Goal: Task Accomplishment & Management: Complete application form

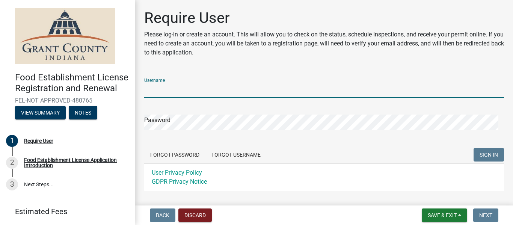
click at [207, 90] on input "Username" at bounding box center [324, 90] width 360 height 15
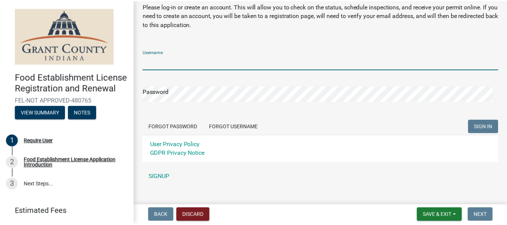
scroll to position [24, 0]
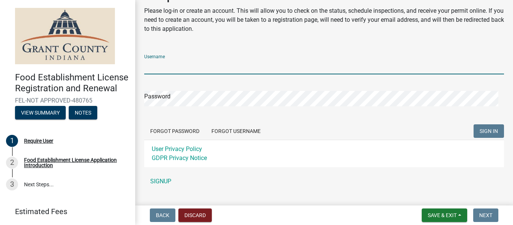
click at [163, 179] on div "Username Password Forgot Password Forgot Username SIGN IN User Privacy Policy G…" at bounding box center [324, 118] width 360 height 140
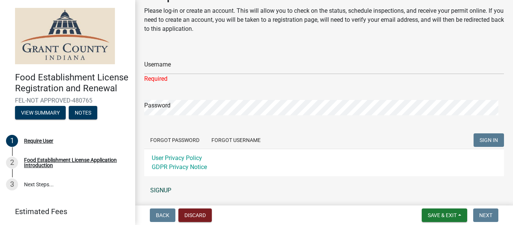
click at [157, 190] on link "SIGNUP" at bounding box center [324, 190] width 360 height 15
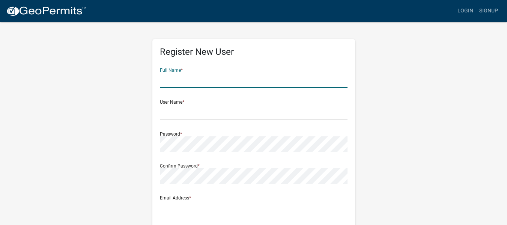
click at [196, 75] on input "text" at bounding box center [254, 79] width 188 height 15
type input "[PERSON_NAME]"
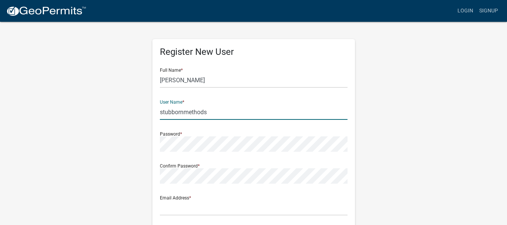
type input "stubbornmethods"
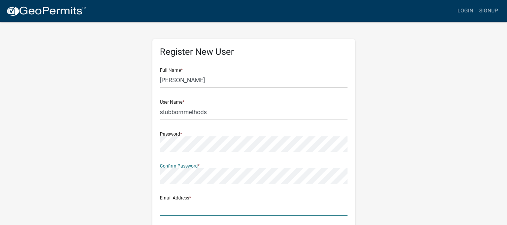
click at [175, 210] on input "text" at bounding box center [254, 207] width 188 height 15
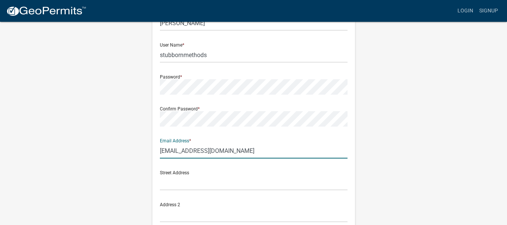
scroll to position [57, 0]
type input "[EMAIL_ADDRESS][DOMAIN_NAME]"
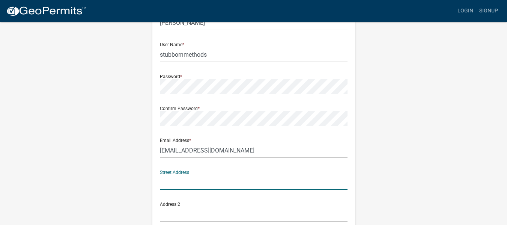
click at [225, 183] on input "text" at bounding box center [254, 182] width 188 height 15
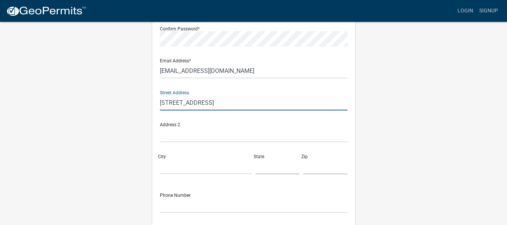
scroll to position [137, 0]
type input "[STREET_ADDRESS]"
click at [188, 166] on input "City" at bounding box center [206, 166] width 92 height 15
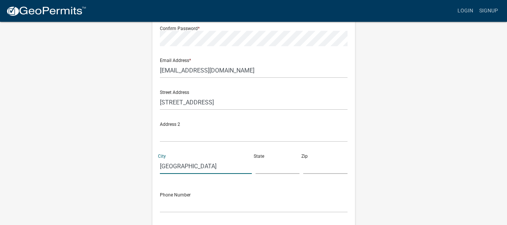
type input "[GEOGRAPHIC_DATA]"
type input "IN"
type input "46040"
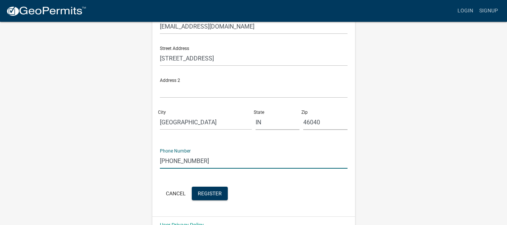
scroll to position [198, 0]
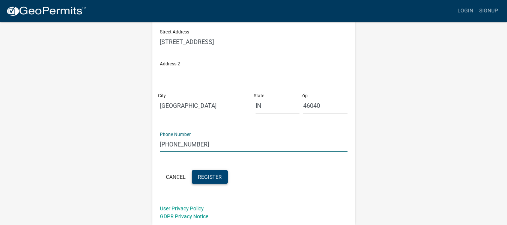
type input "[PHONE_NUMBER]"
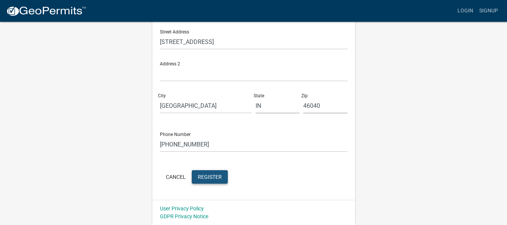
click at [208, 175] on span "Register" at bounding box center [210, 177] width 24 height 6
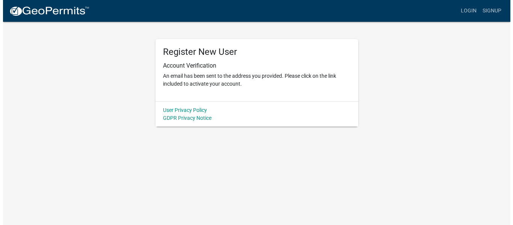
scroll to position [0, 0]
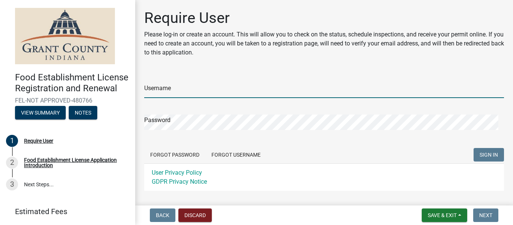
click at [263, 93] on input "Username" at bounding box center [324, 90] width 360 height 15
type input "stubbornmethods"
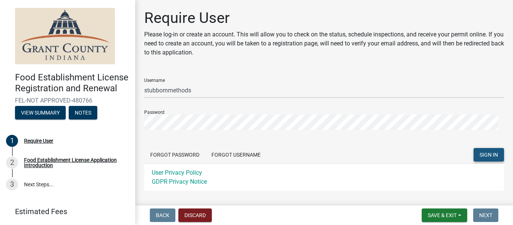
click at [484, 154] on span "SIGN IN" at bounding box center [489, 155] width 18 height 6
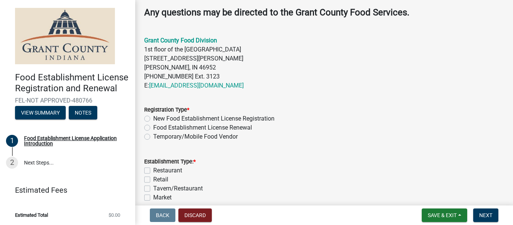
scroll to position [264, 0]
click at [153, 134] on label "Temporary/Mobile Food Vendor" at bounding box center [195, 136] width 85 height 9
click at [153, 134] on input "Temporary/Mobile Food Vendor" at bounding box center [155, 134] width 5 height 5
radio input "true"
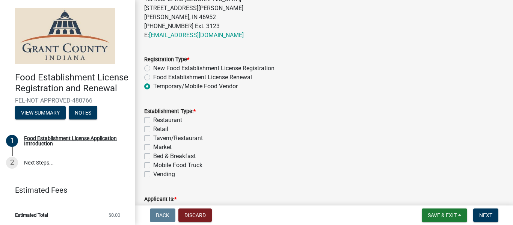
scroll to position [314, 0]
click at [153, 165] on label "Mobile Food Truck" at bounding box center [177, 164] width 49 height 9
click at [153, 165] on input "Mobile Food Truck" at bounding box center [155, 162] width 5 height 5
checkbox input "true"
checkbox input "false"
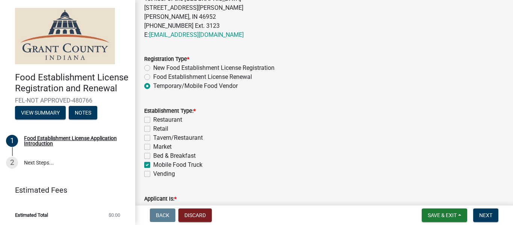
checkbox input "false"
checkbox input "true"
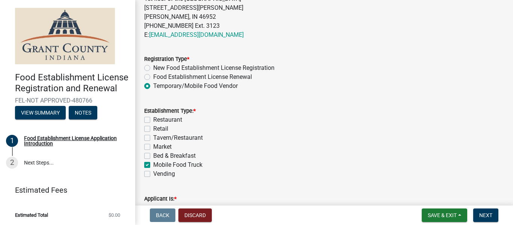
checkbox input "false"
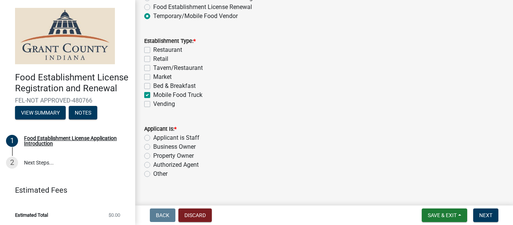
scroll to position [384, 0]
click at [153, 146] on label "Business Owner" at bounding box center [174, 146] width 42 height 9
click at [153, 146] on input "Business Owner" at bounding box center [155, 144] width 5 height 5
radio input "true"
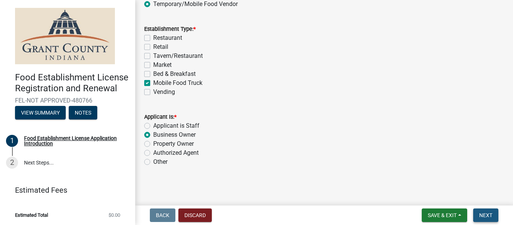
click at [480, 214] on span "Next" at bounding box center [485, 215] width 13 height 6
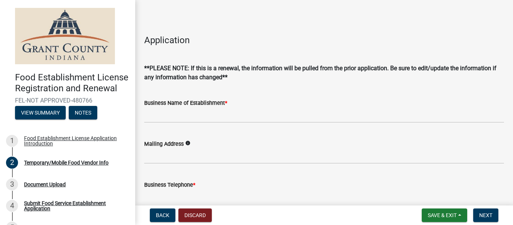
scroll to position [130, 0]
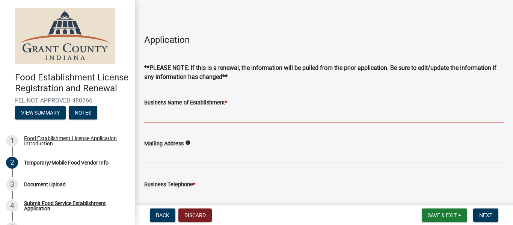
click at [352, 122] on input "Business Name of Establishment *" at bounding box center [324, 114] width 360 height 15
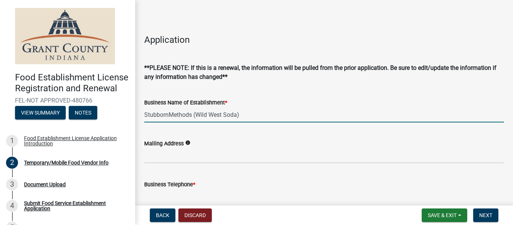
type input "StubbornMethods (Wild West Soda)"
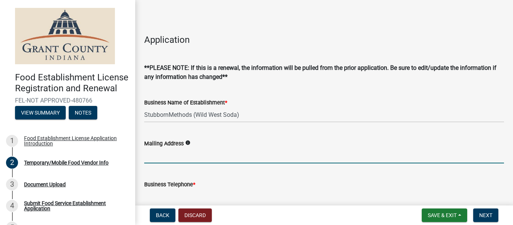
click at [335, 163] on input "Mailing Address" at bounding box center [324, 155] width 360 height 15
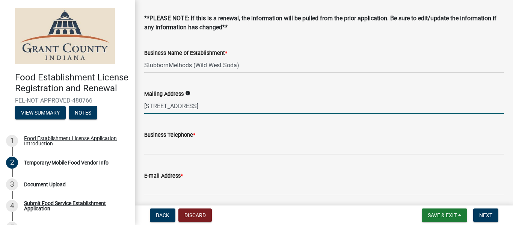
scroll to position [181, 0]
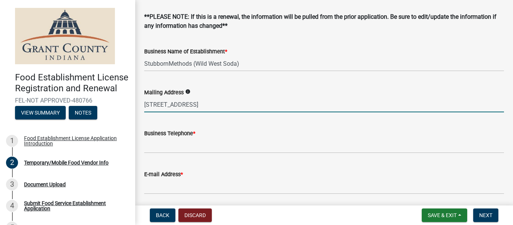
type input "208 East Drive, Fortville, IN 46040"
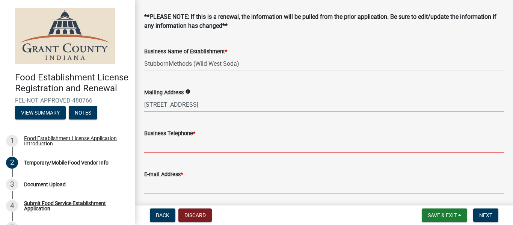
click at [325, 153] on input "Business Telephone *" at bounding box center [324, 145] width 360 height 15
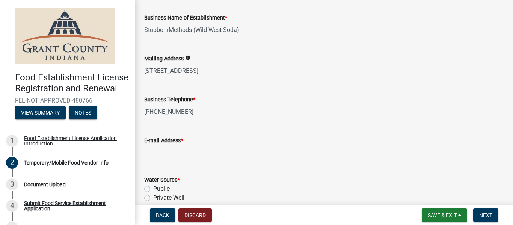
scroll to position [215, 0]
type input "[PHONE_NUMBER]"
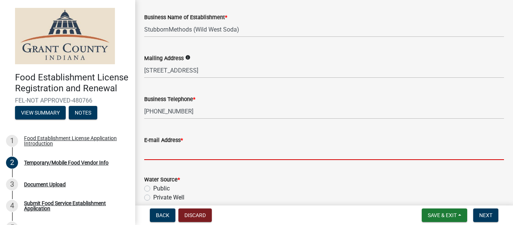
click at [320, 157] on input "E-mail Address *" at bounding box center [324, 152] width 360 height 15
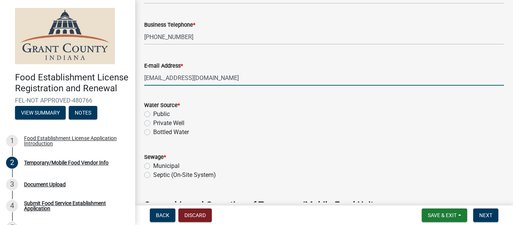
scroll to position [290, 0]
type input "[EMAIL_ADDRESS][DOMAIN_NAME]"
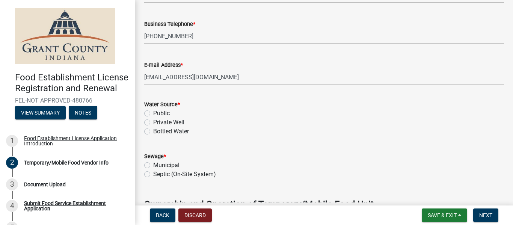
click at [153, 118] on label "Public" at bounding box center [161, 113] width 17 height 9
click at [153, 114] on input "Public" at bounding box center [155, 111] width 5 height 5
radio input "true"
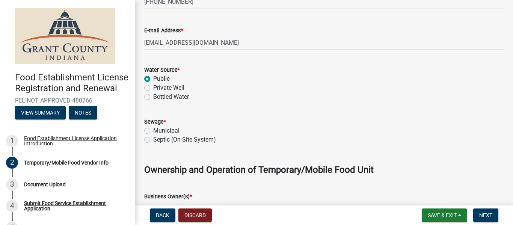
scroll to position [326, 0]
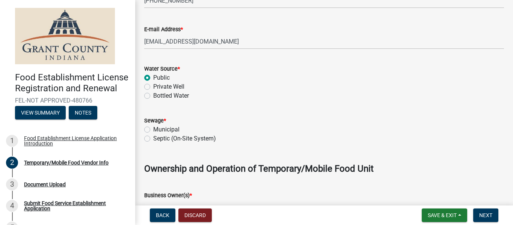
click at [153, 134] on label "Municipal" at bounding box center [166, 129] width 26 height 9
click at [153, 130] on input "Municipal" at bounding box center [155, 127] width 5 height 5
radio input "true"
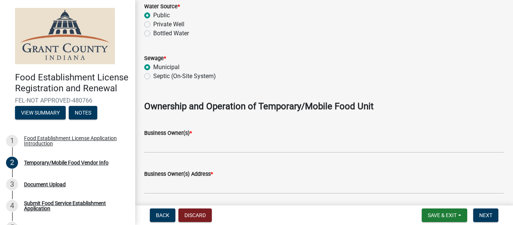
scroll to position [389, 0]
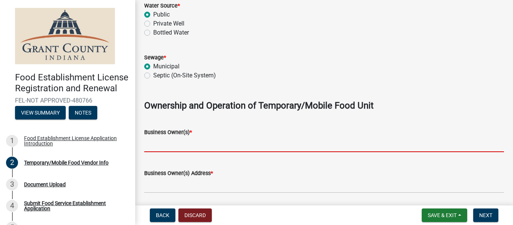
click at [230, 152] on input "Business Owner(s) *" at bounding box center [324, 144] width 360 height 15
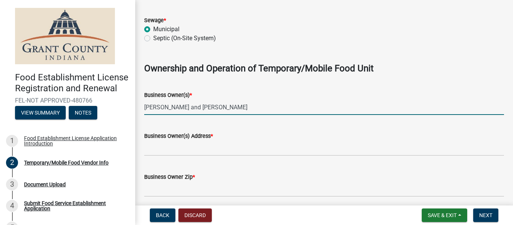
scroll to position [426, 0]
type input "Joel and Julie Wenger"
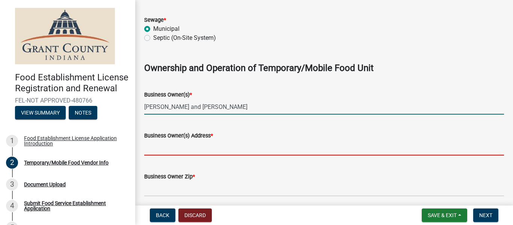
click at [229, 156] on input "Business Owner(s) Address *" at bounding box center [324, 147] width 360 height 15
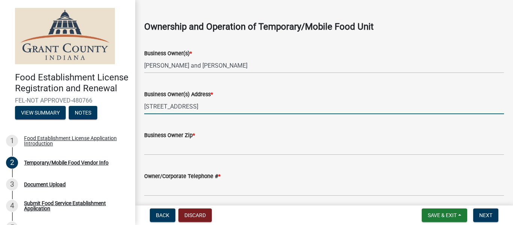
scroll to position [468, 0]
type input "208 East Drive, Fortville, IN 46040"
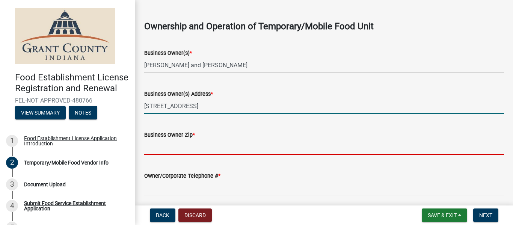
click at [229, 155] on input "Business Owner Zip *" at bounding box center [324, 146] width 360 height 15
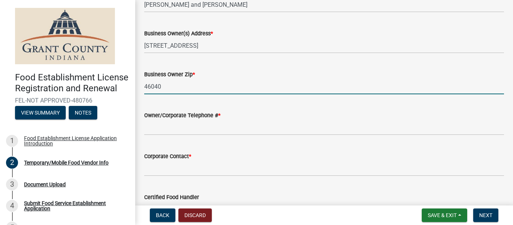
scroll to position [529, 0]
type input "46040"
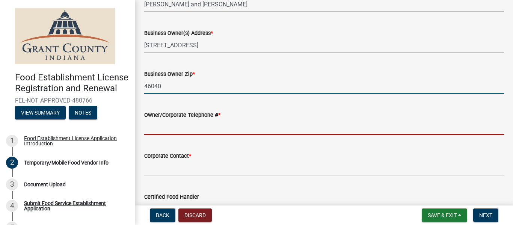
click at [236, 135] on input "Owner/Corporate Telephone # *" at bounding box center [324, 126] width 360 height 15
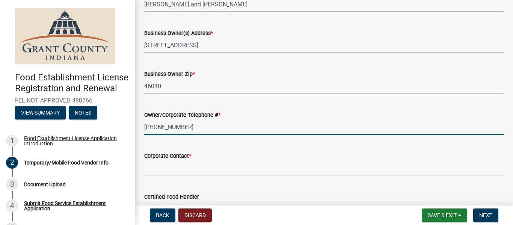
type input "[PHONE_NUMBER]"
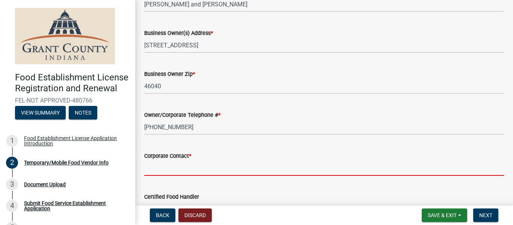
click at [224, 176] on input "Corporate Contact *" at bounding box center [324, 167] width 360 height 15
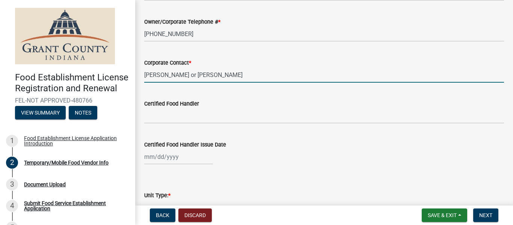
scroll to position [624, 0]
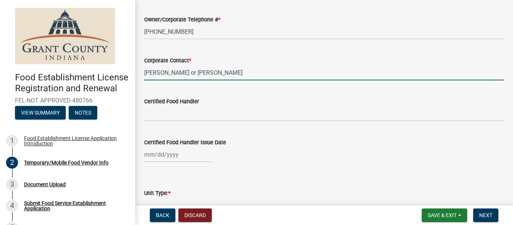
type input "Joel or Julie Wenger"
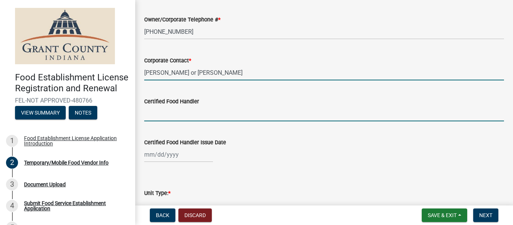
click at [233, 121] on input "Certified Food Handler" at bounding box center [324, 113] width 360 height 15
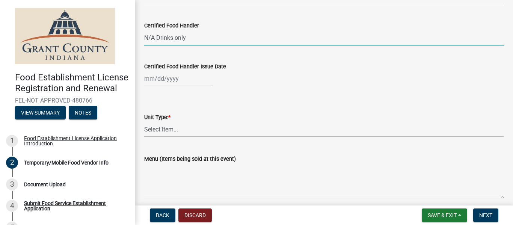
scroll to position [701, 0]
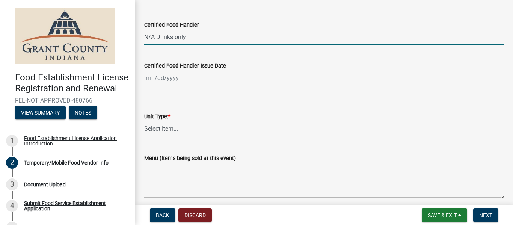
type input "N/A Drinks only"
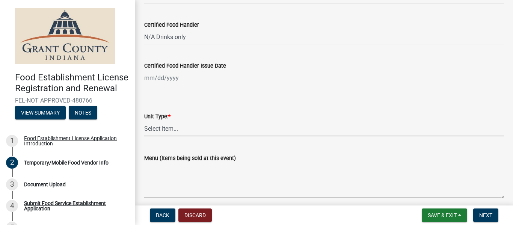
click at [191, 136] on select "Select Item... Mobile Trailer Stand Tent Cart Truck" at bounding box center [324, 128] width 360 height 15
click at [144, 130] on select "Select Item... Mobile Trailer Stand Tent Cart Truck" at bounding box center [324, 128] width 360 height 15
select select "986694ba-6a39-4309-ba8e-cbcd507728d3"
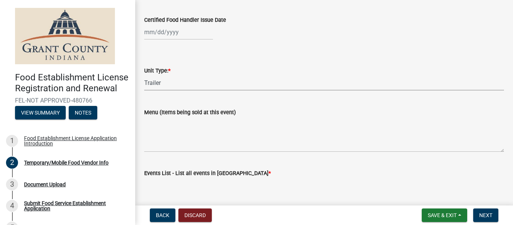
scroll to position [747, 0]
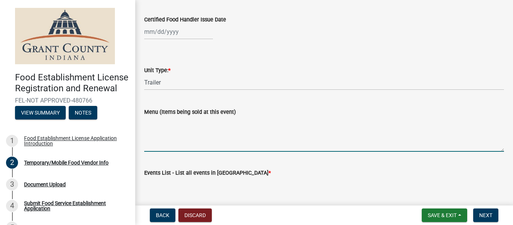
click at [235, 152] on textarea "Menu (Items being sold at this event)" at bounding box center [324, 133] width 360 height 35
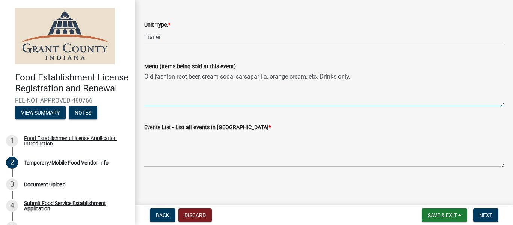
scroll to position [799, 0]
type textarea "Old fashion root beer, cream soda, sarsaparilla, orange cream, etc. Drinks only."
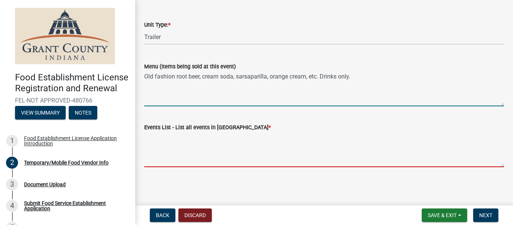
click at [230, 161] on textarea "Events List - List all events in Grant County *" at bounding box center [324, 149] width 360 height 35
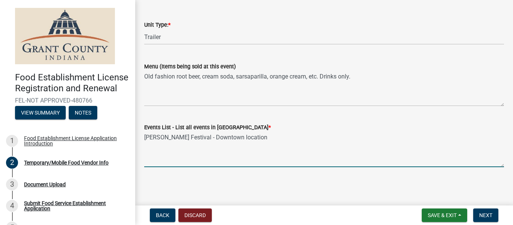
scroll to position [802, 0]
type textarea "James Dean Festival - Downtown location"
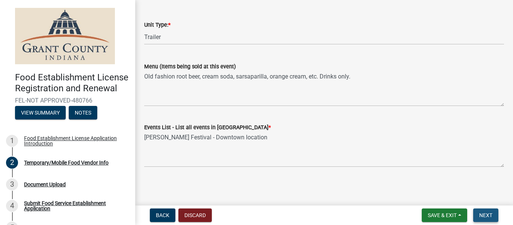
click at [484, 213] on span "Next" at bounding box center [485, 215] width 13 height 6
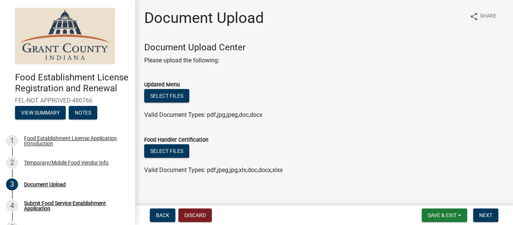
scroll to position [8, 0]
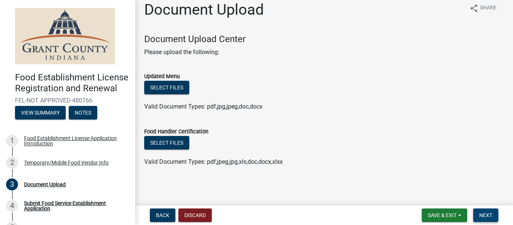
click at [480, 215] on span "Next" at bounding box center [485, 215] width 13 height 6
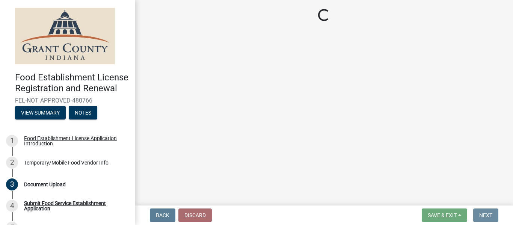
scroll to position [0, 0]
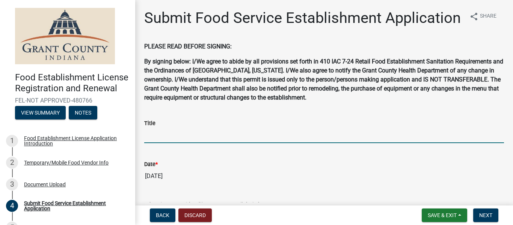
click at [201, 143] on input "Title" at bounding box center [324, 135] width 360 height 15
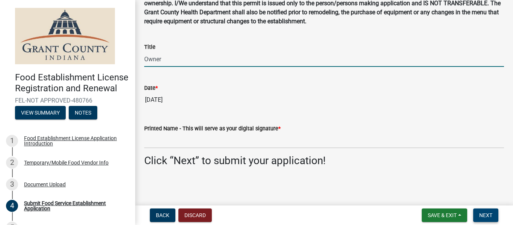
type input "Owner"
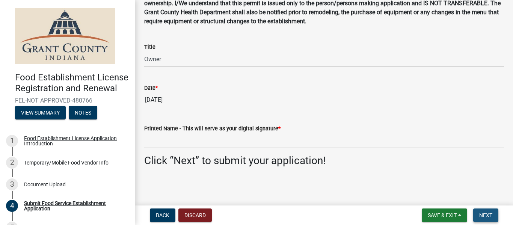
click at [480, 215] on span "Next" at bounding box center [485, 215] width 13 height 6
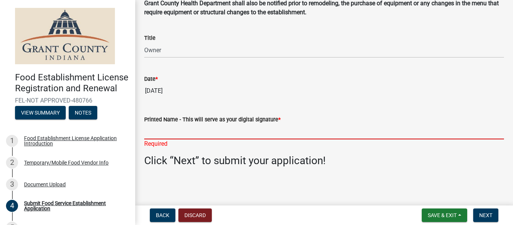
click at [268, 139] on input "Printed Name - This will serve as your digital signature *" at bounding box center [324, 131] width 360 height 15
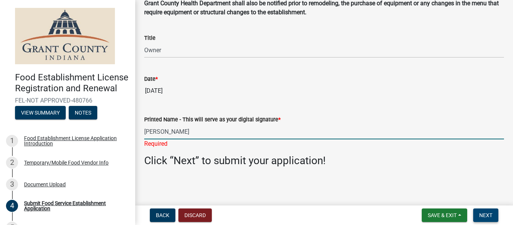
type input "[PERSON_NAME]"
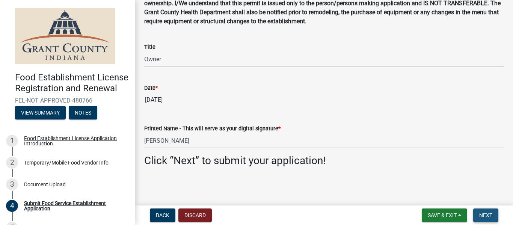
click at [487, 217] on span "Next" at bounding box center [485, 215] width 13 height 6
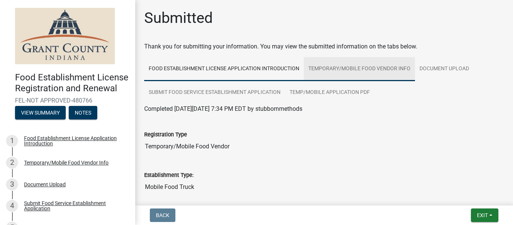
click at [355, 71] on link "Temporary/Mobile Food Vendor Info" at bounding box center [359, 69] width 111 height 24
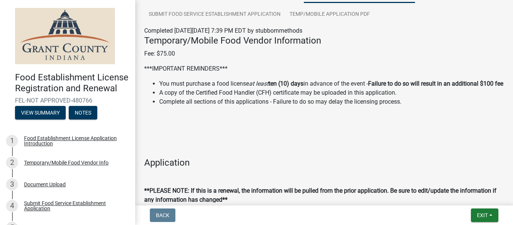
scroll to position [79, 0]
